Goal: Task Accomplishment & Management: Manage account settings

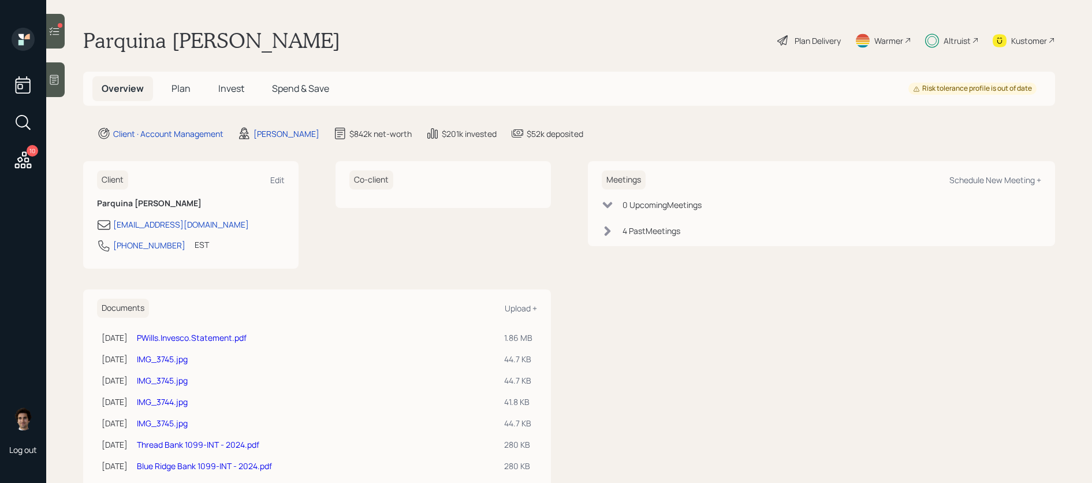
click at [224, 98] on h5 "Invest" at bounding box center [231, 88] width 44 height 25
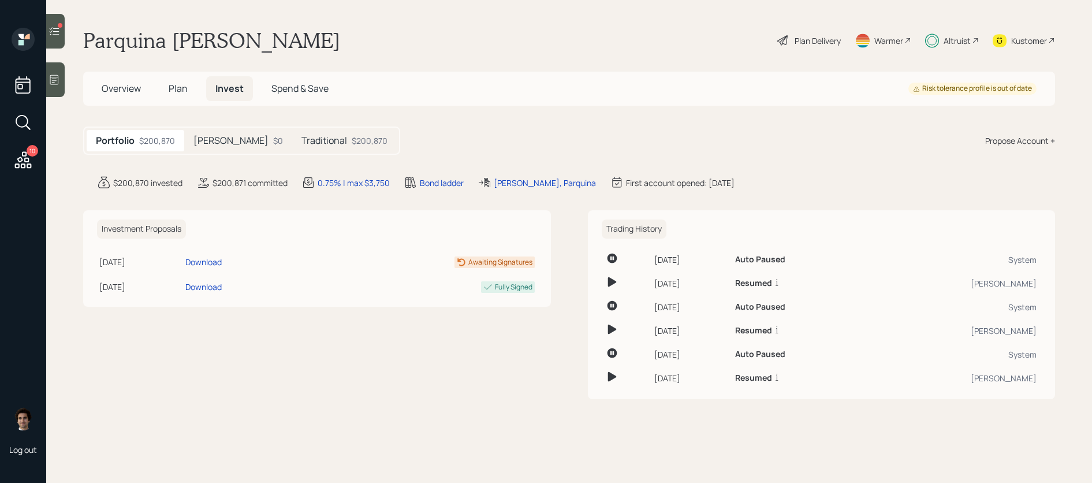
click at [285, 129] on div "Portfolio $200,870 [PERSON_NAME] $0 Traditional $200,870" at bounding box center [241, 141] width 317 height 28
click at [285, 168] on main "Parquina [PERSON_NAME] Plan Delivery Warmer Altruist Kustomer Overview Plan Inv…" at bounding box center [569, 241] width 1046 height 483
click at [292, 132] on div "Traditional $200,870" at bounding box center [344, 140] width 105 height 21
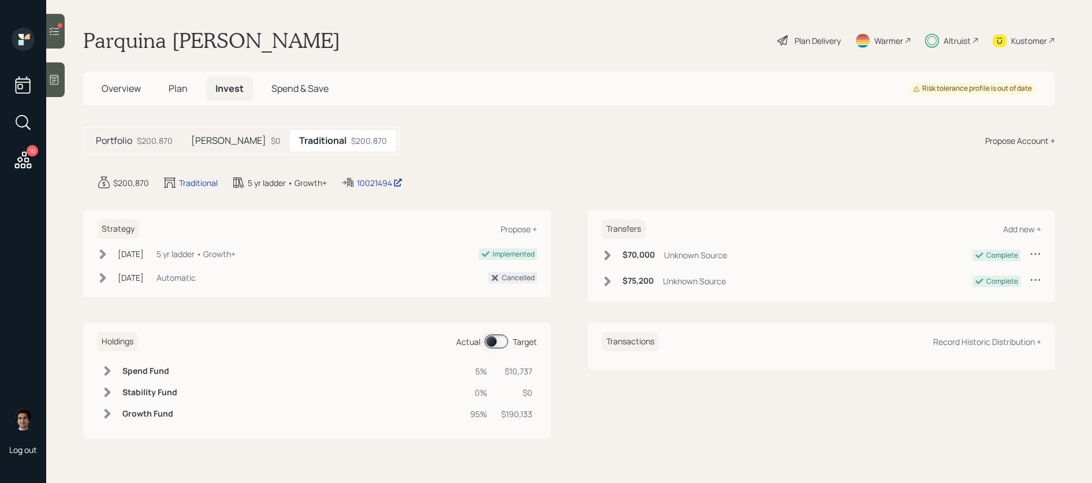
click at [351, 139] on div "$200,870" at bounding box center [369, 141] width 36 height 12
click at [182, 89] on span "Plan" at bounding box center [178, 88] width 19 height 13
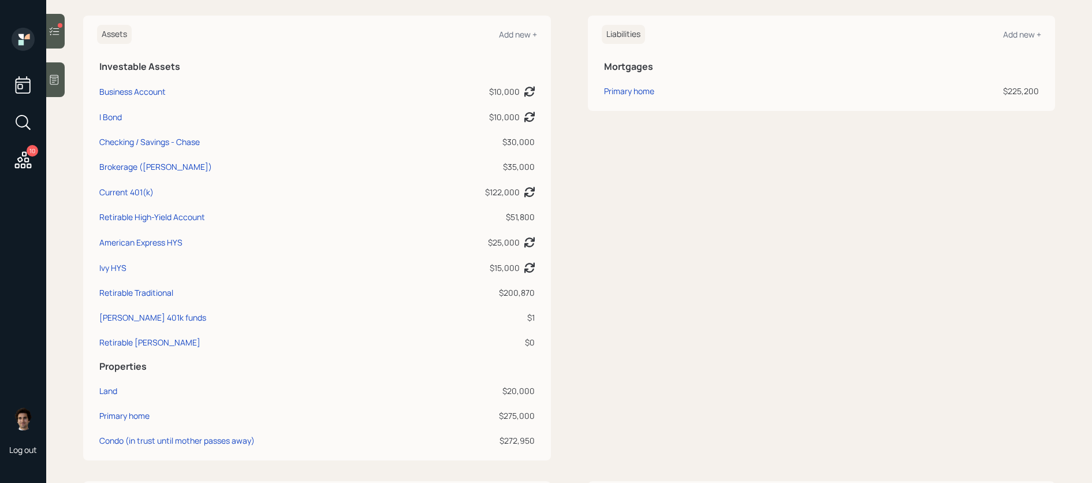
scroll to position [299, 0]
click at [28, 159] on icon at bounding box center [23, 159] width 17 height 17
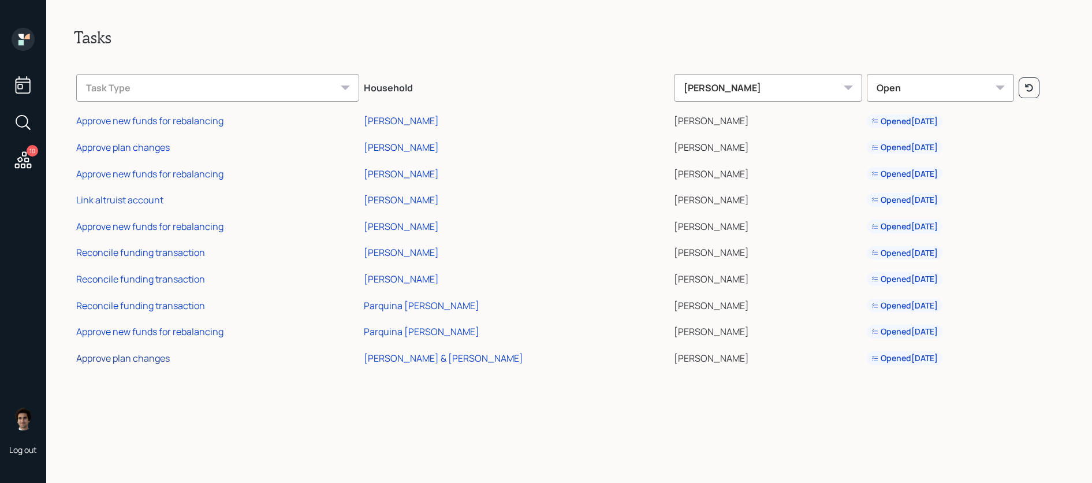
click at [107, 362] on div "Approve plan changes" at bounding box center [123, 358] width 94 height 13
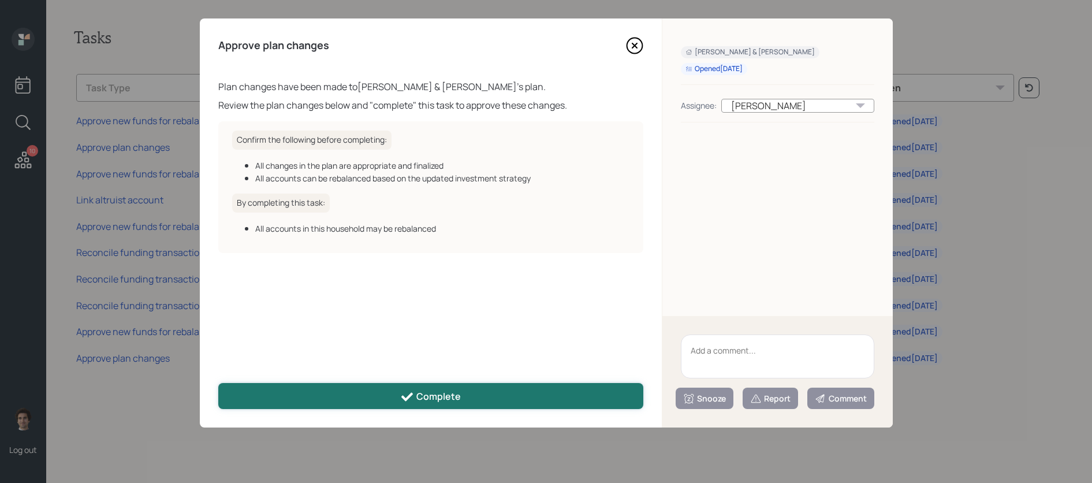
click at [440, 389] on button "Complete" at bounding box center [430, 396] width 425 height 26
